Goal: Navigation & Orientation: Find specific page/section

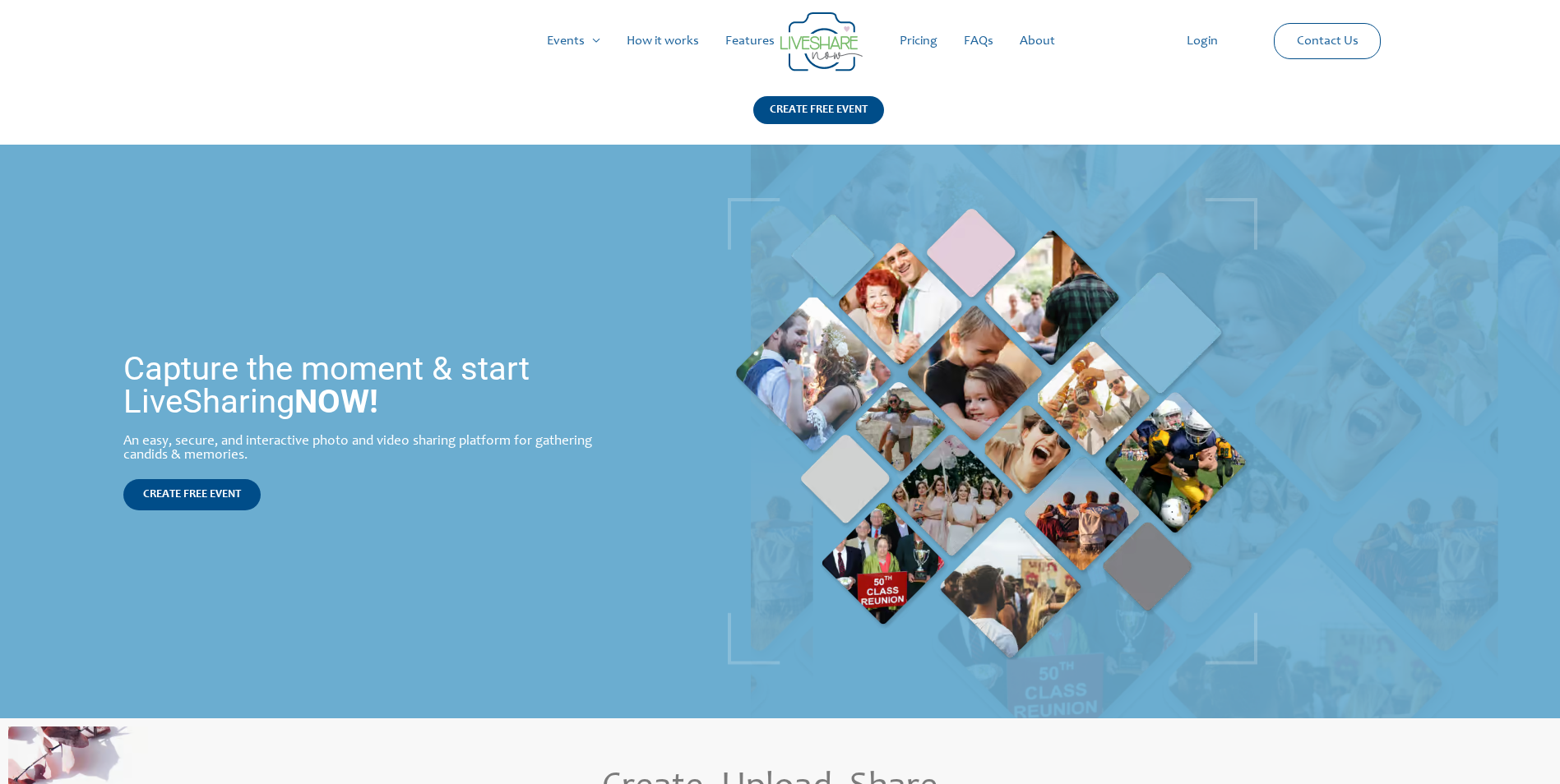
click at [1291, 45] on link "Contact Us" at bounding box center [1327, 41] width 88 height 35
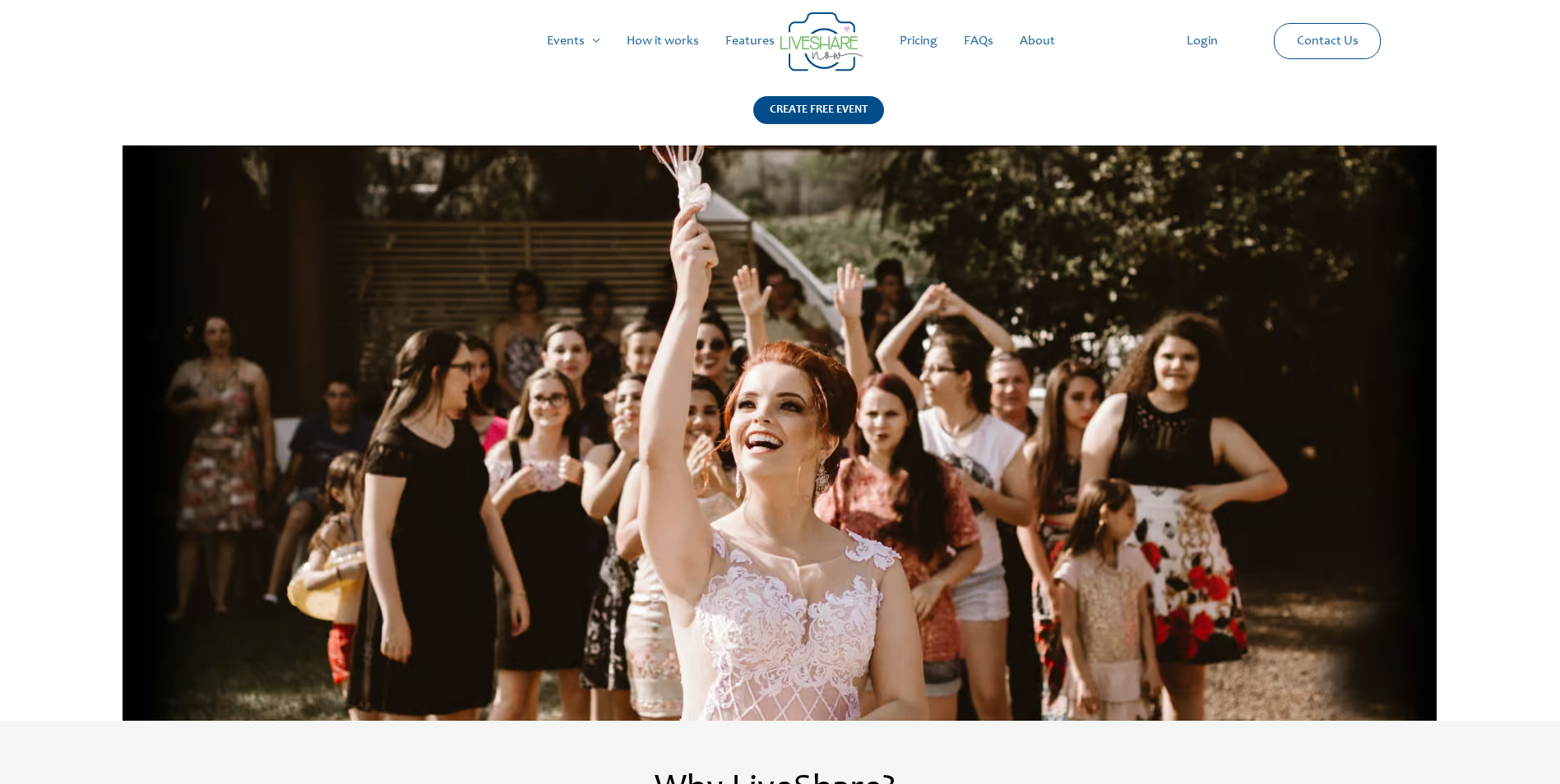
click at [977, 41] on link "FAQs" at bounding box center [978, 41] width 56 height 53
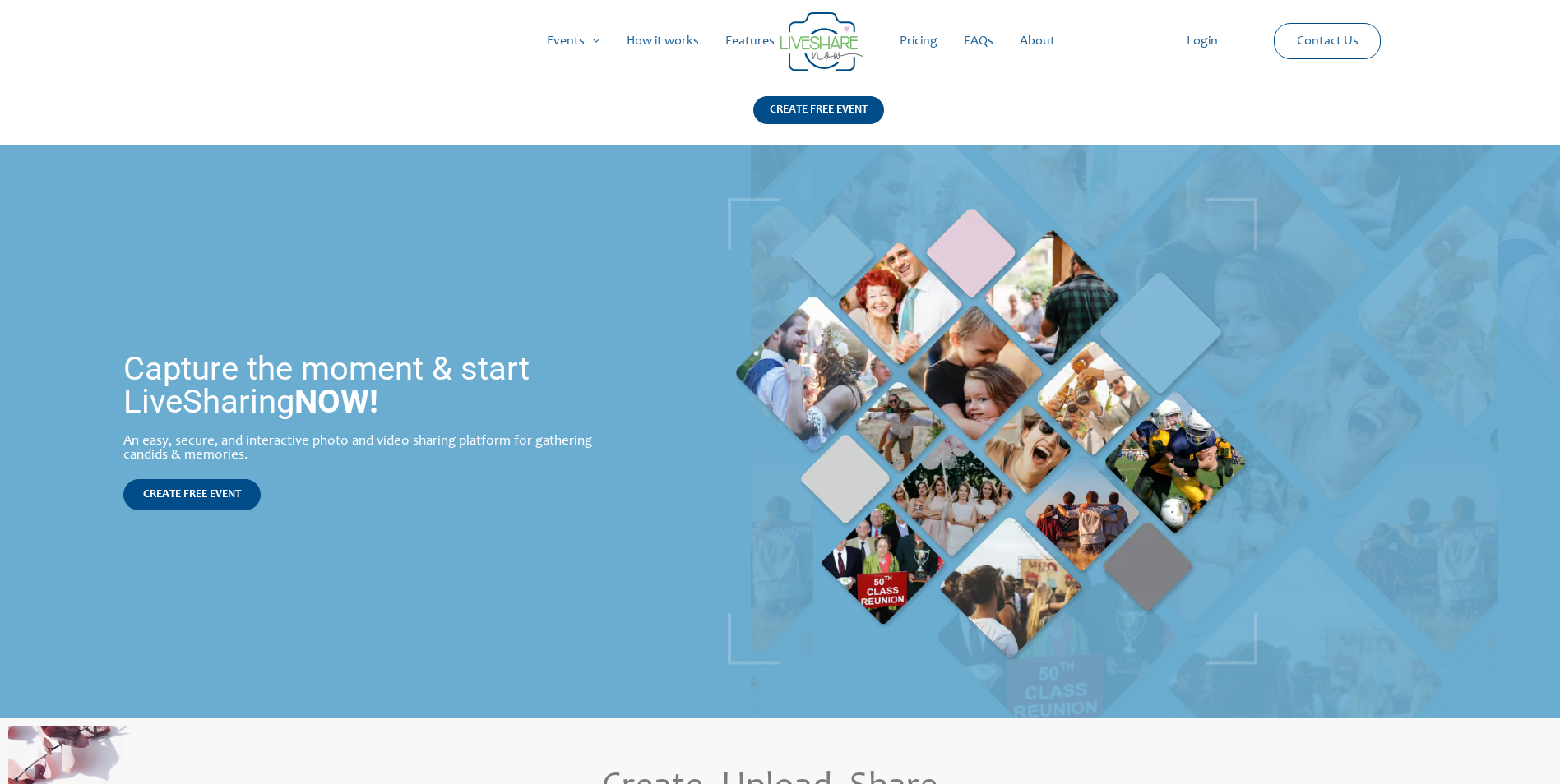
click at [1209, 46] on link "Login" at bounding box center [1201, 41] width 58 height 53
